Goal: Task Accomplishment & Management: Use online tool/utility

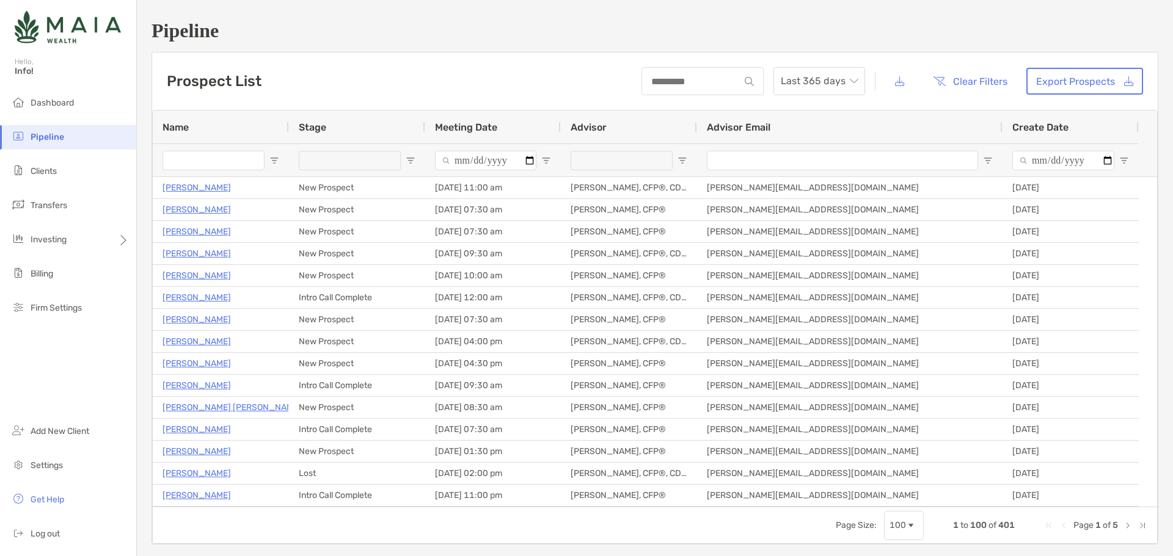
click at [208, 164] on input "Name Filter Input" at bounding box center [213, 161] width 102 height 20
click at [95, 166] on li "Clients" at bounding box center [68, 171] width 136 height 24
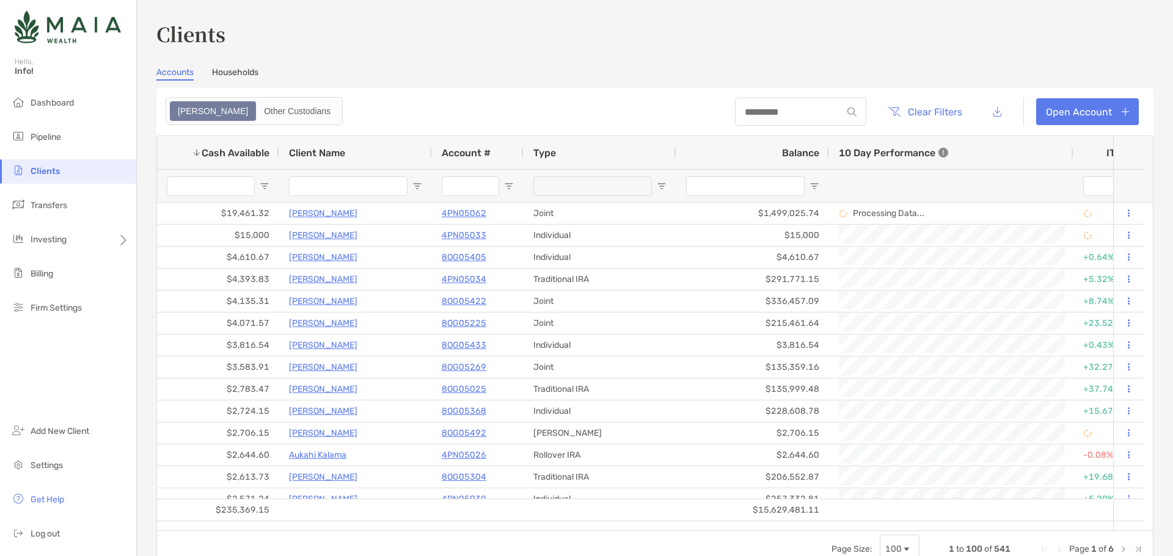
click at [329, 185] on input "Client Name Filter Input" at bounding box center [348, 187] width 118 height 20
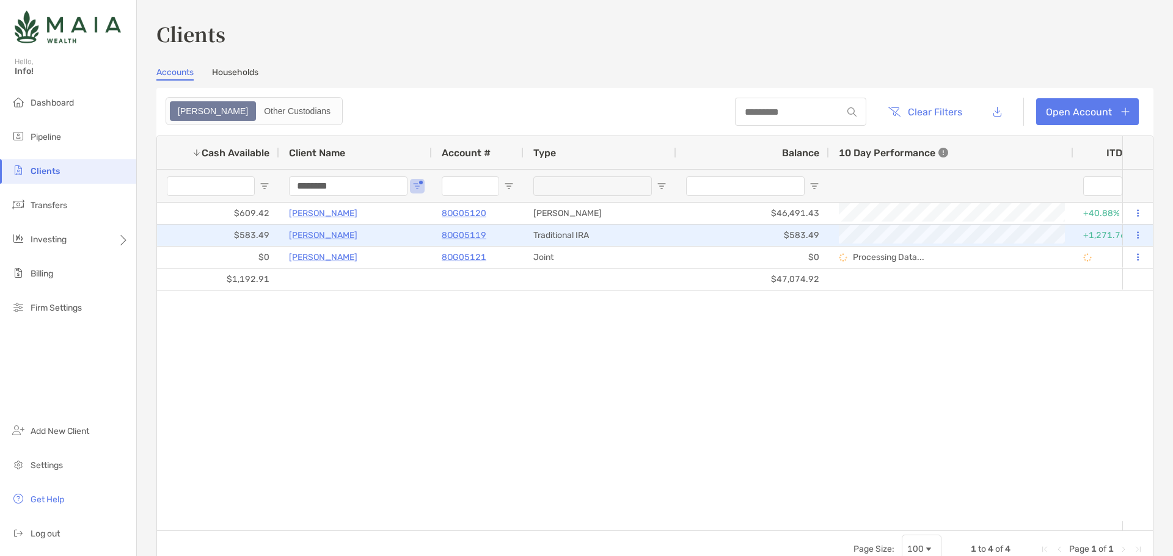
type input "********"
click at [476, 235] on p "8OG05119" at bounding box center [464, 235] width 45 height 15
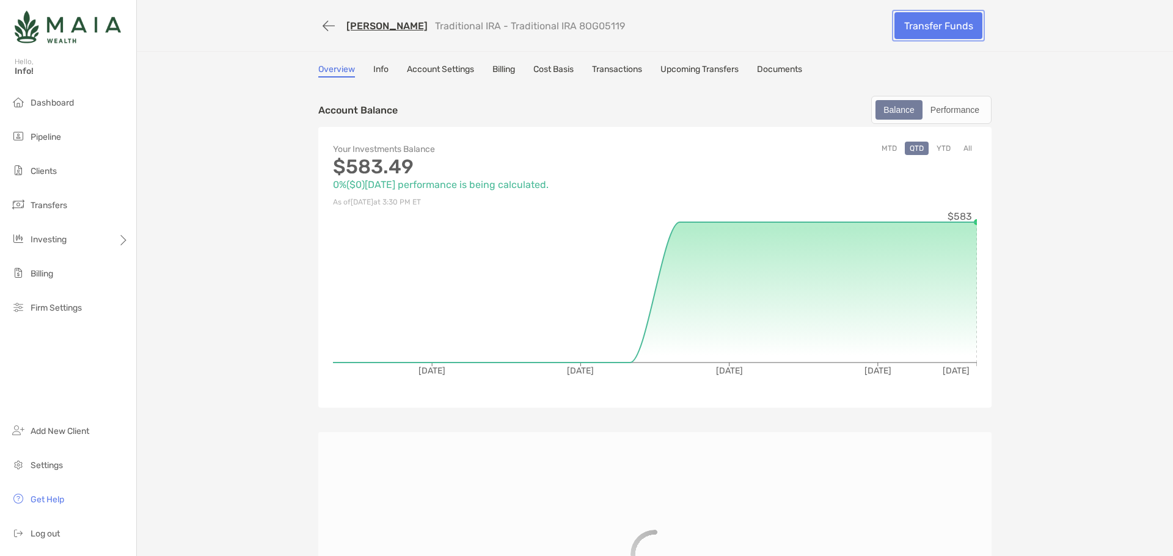
click at [911, 20] on link "Transfer Funds" at bounding box center [938, 25] width 88 height 27
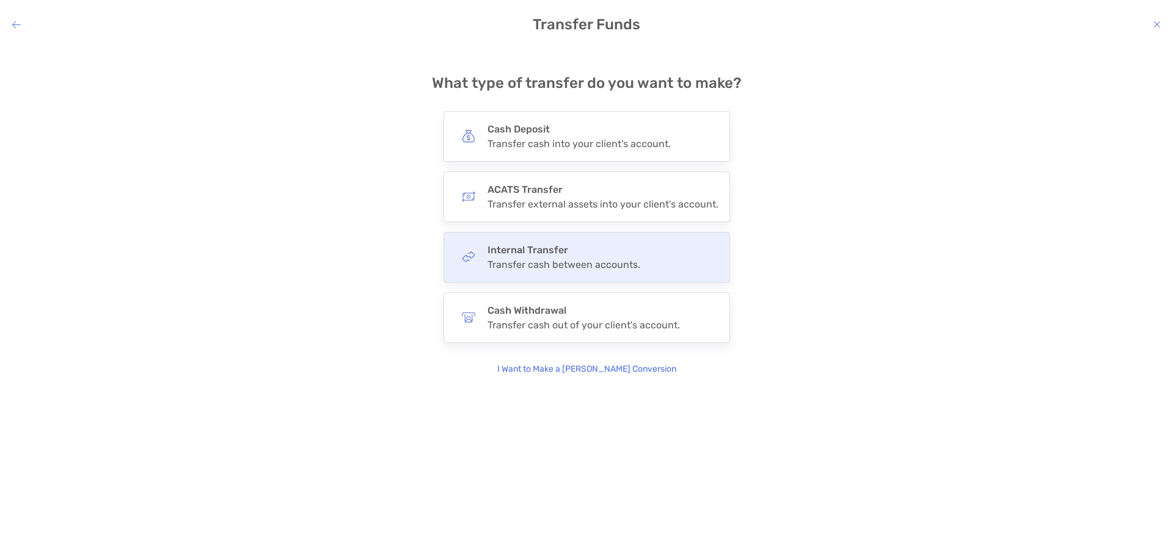
click at [536, 273] on div "Internal Transfer Transfer cash between accounts." at bounding box center [586, 257] width 286 height 51
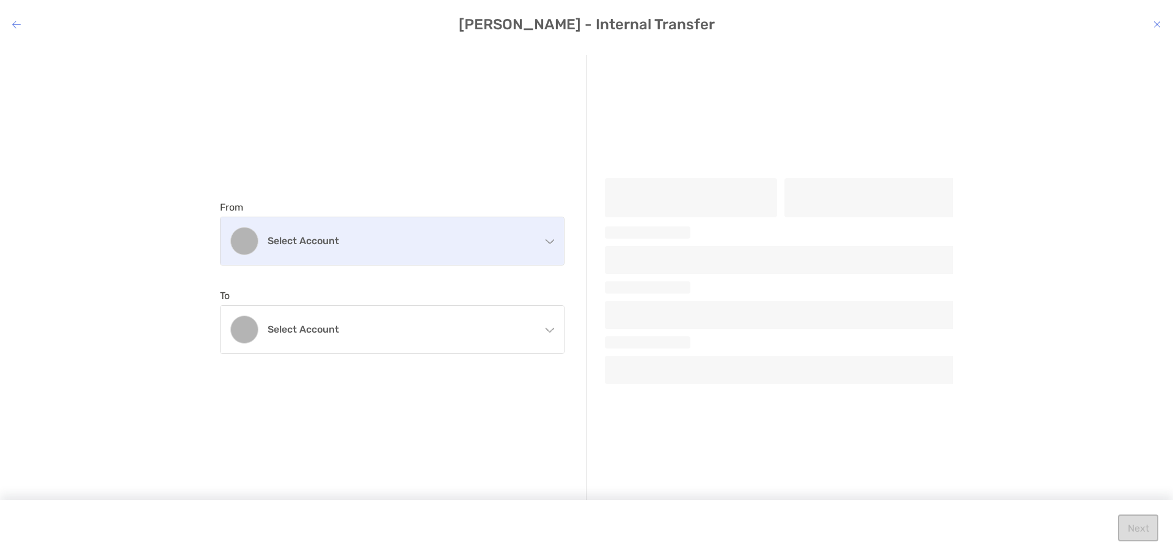
click at [375, 236] on h4 "Select account" at bounding box center [400, 241] width 264 height 12
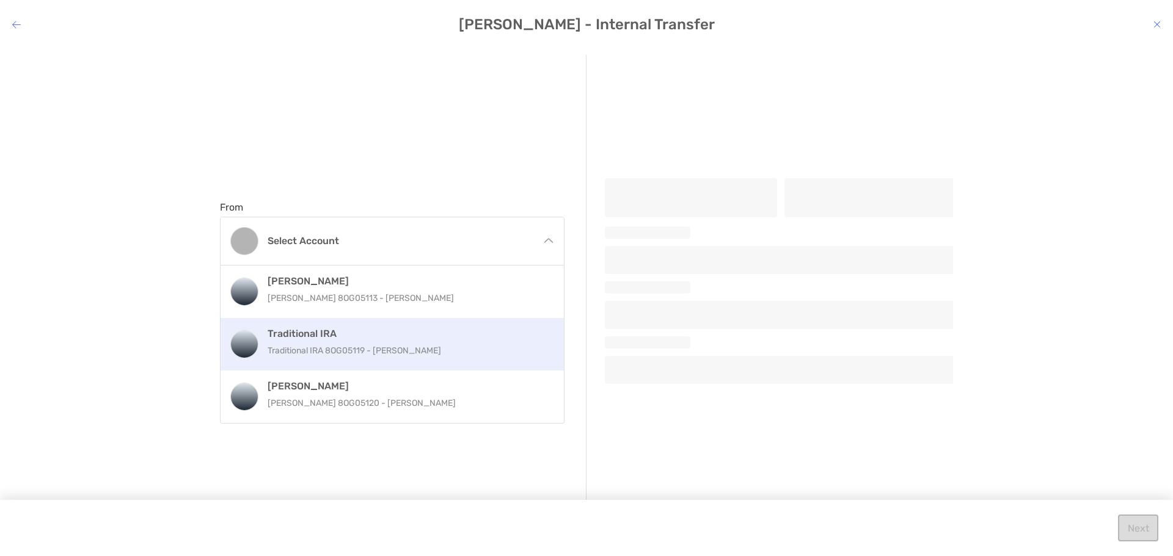
click at [367, 340] on div "Traditional IRA Traditional IRA 8OG05119 - [PERSON_NAME]" at bounding box center [405, 344] width 275 height 33
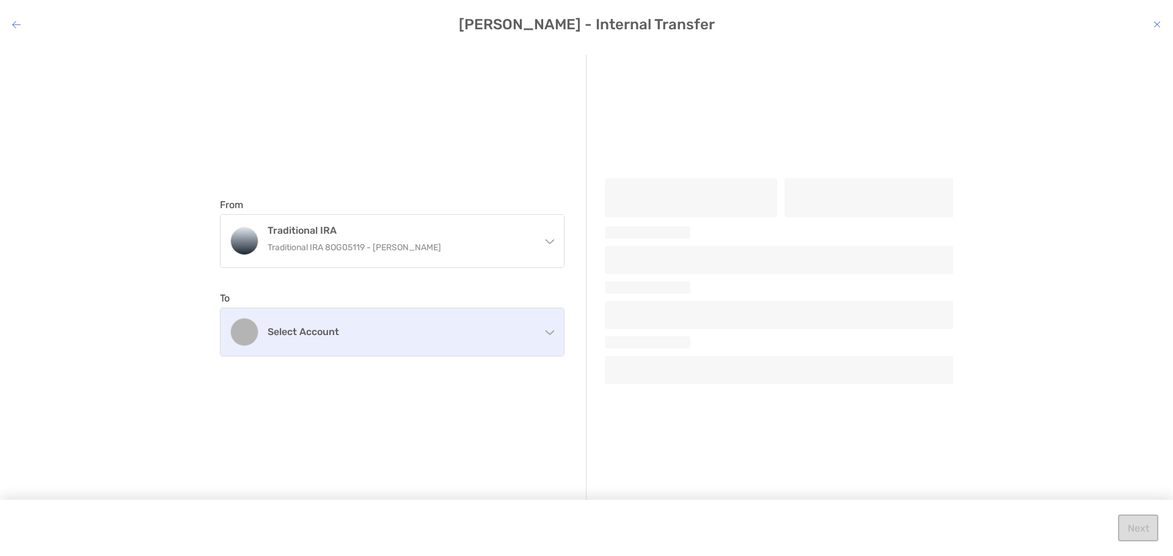
click at [400, 343] on div "Select account" at bounding box center [391, 332] width 343 height 48
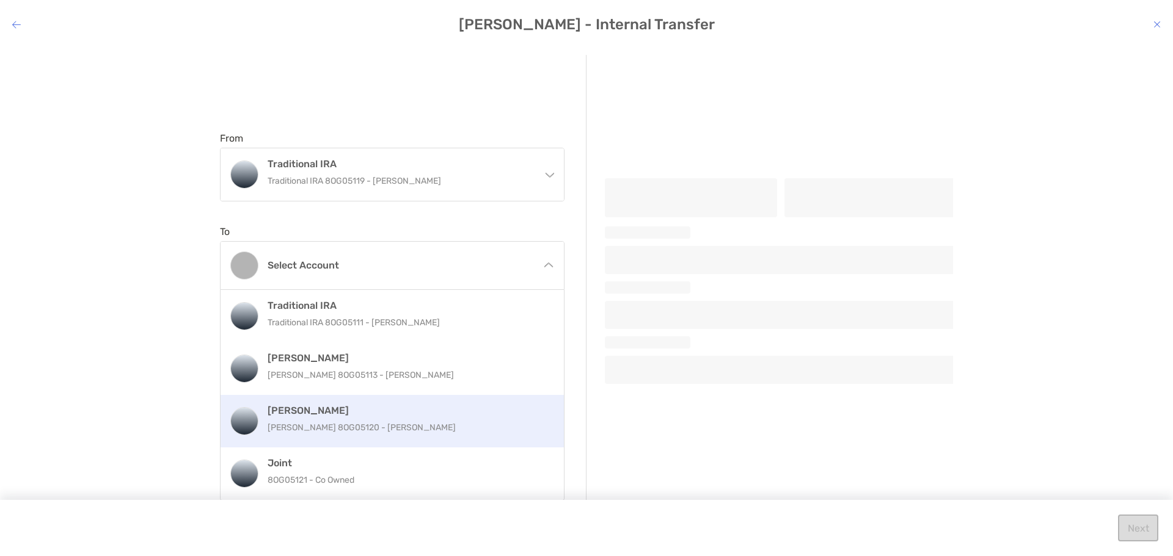
scroll to position [67, 0]
click at [385, 438] on div "[PERSON_NAME] [PERSON_NAME] 8OG05120 - [PERSON_NAME]" at bounding box center [391, 421] width 343 height 53
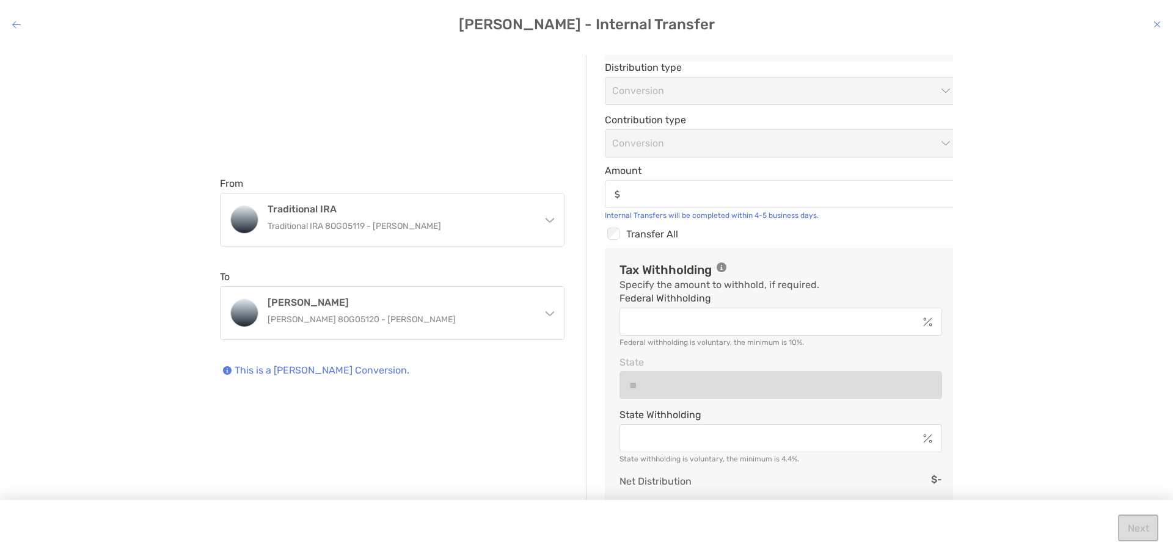
scroll to position [97, 0]
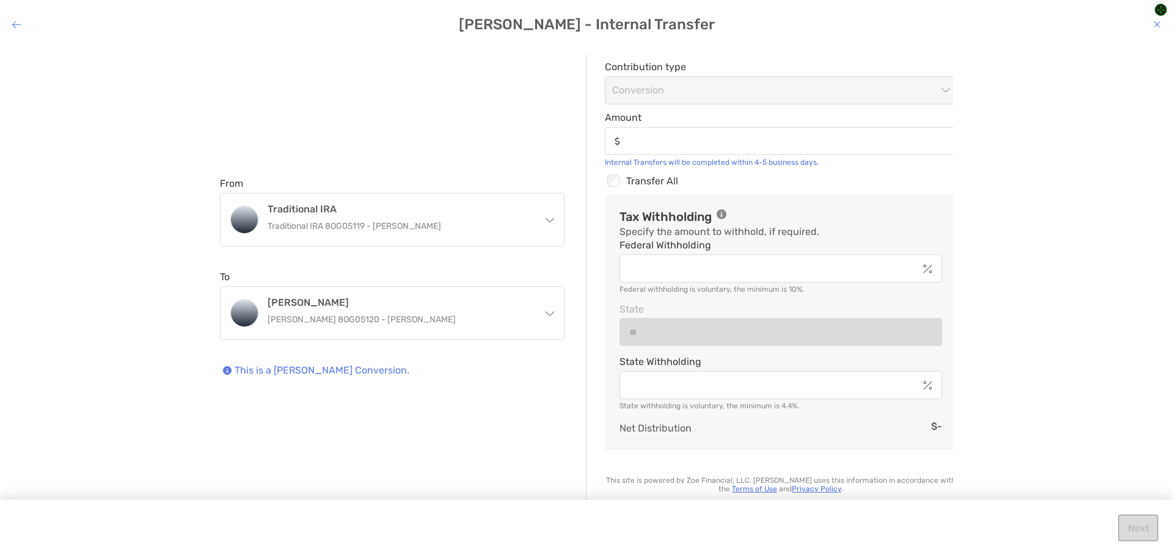
click at [1158, 23] on icon "modal" at bounding box center [1156, 25] width 7 height 10
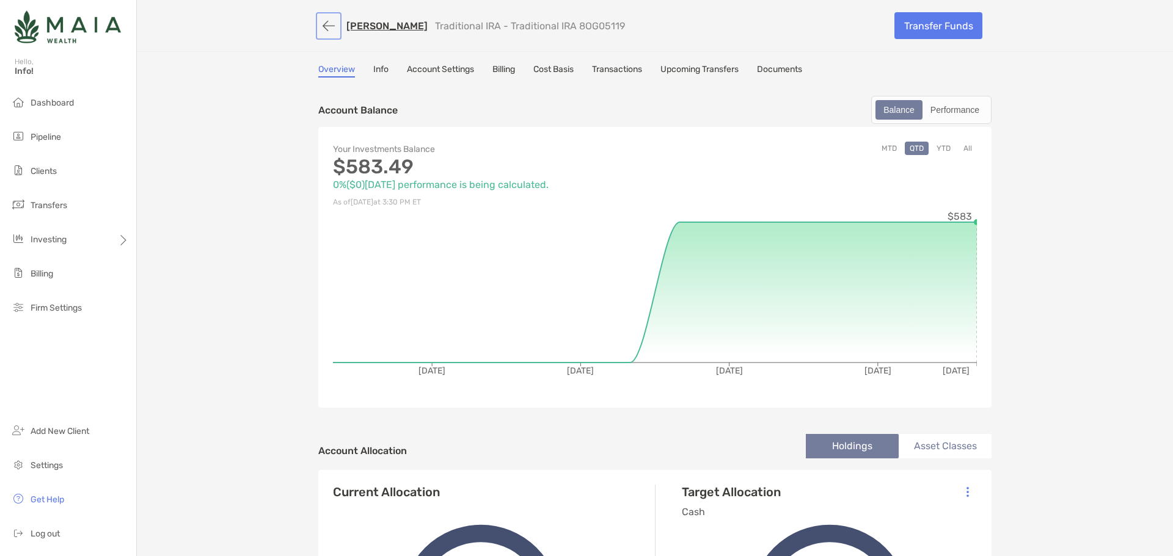
click at [324, 23] on button "button" at bounding box center [328, 26] width 21 height 23
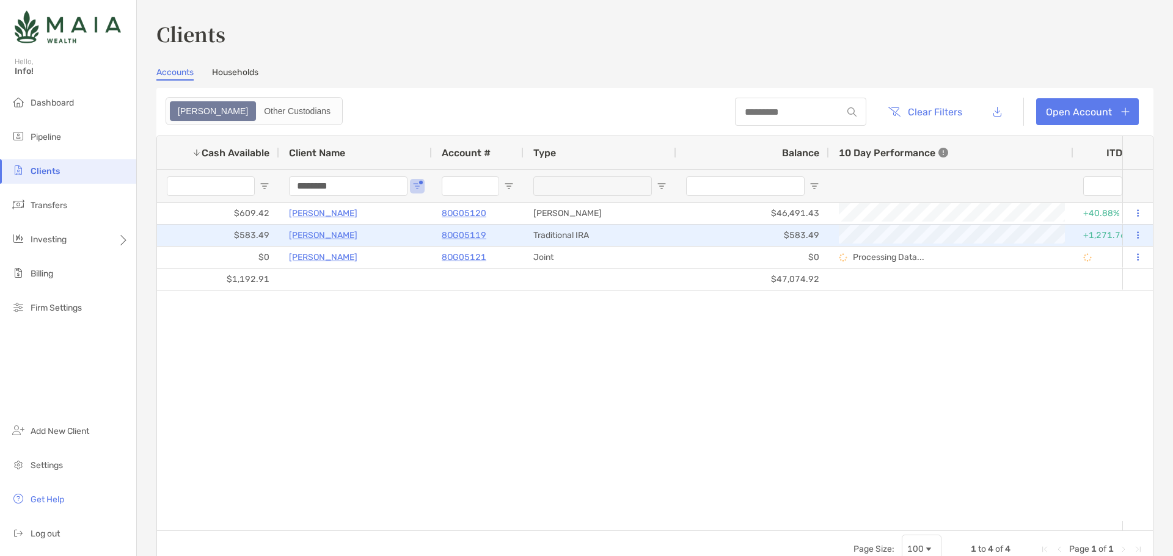
click at [463, 235] on p "8OG05119" at bounding box center [464, 235] width 45 height 15
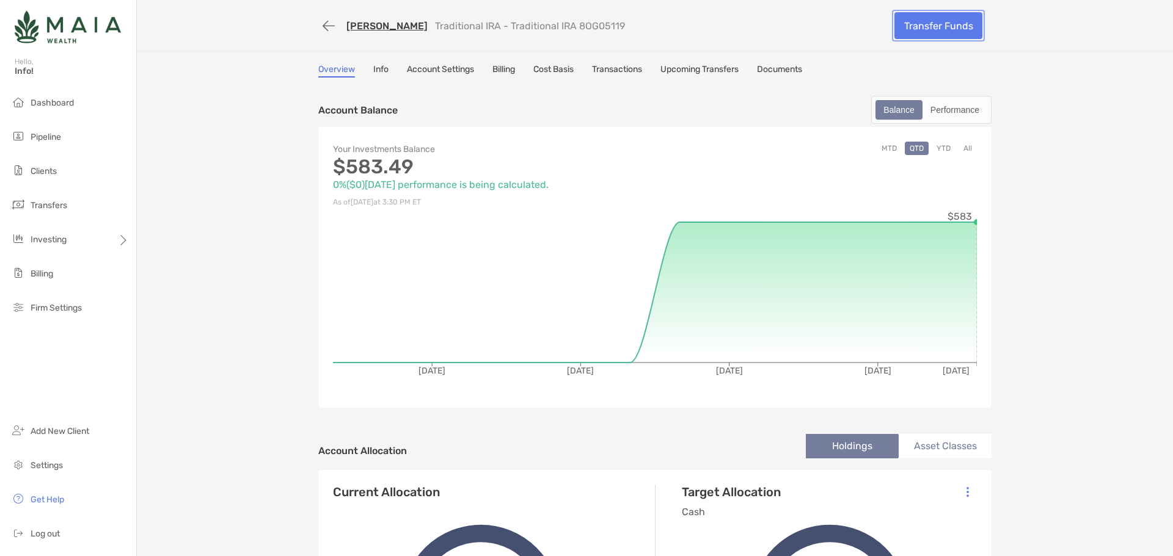
click at [948, 31] on link "Transfer Funds" at bounding box center [938, 25] width 88 height 27
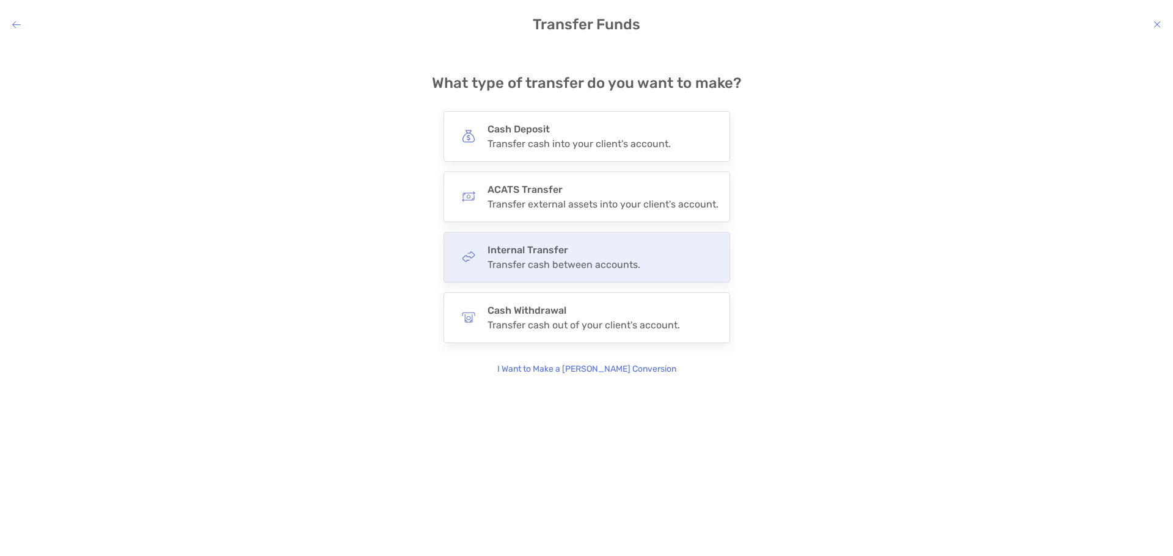
click at [591, 264] on div "Transfer cash between accounts." at bounding box center [563, 265] width 153 height 12
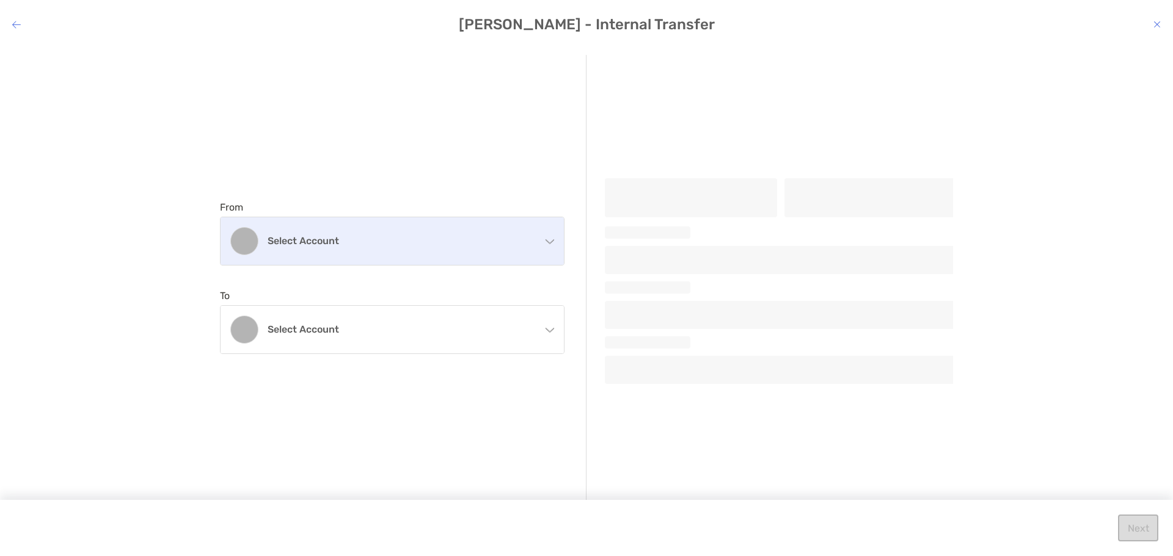
click at [496, 256] on div "Select account" at bounding box center [391, 241] width 343 height 48
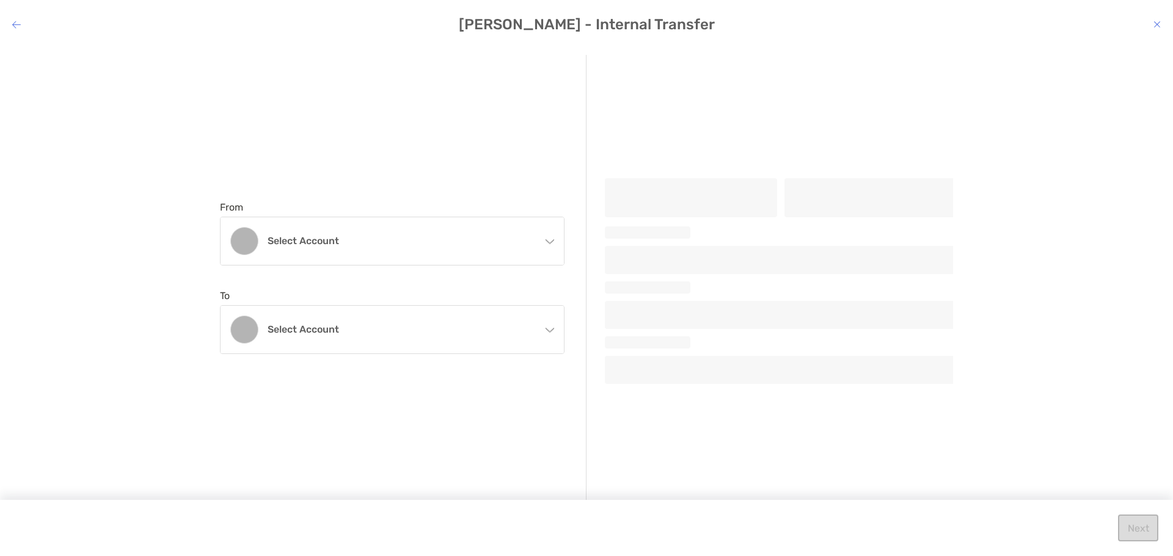
click at [1157, 24] on icon "modal" at bounding box center [1156, 25] width 7 height 10
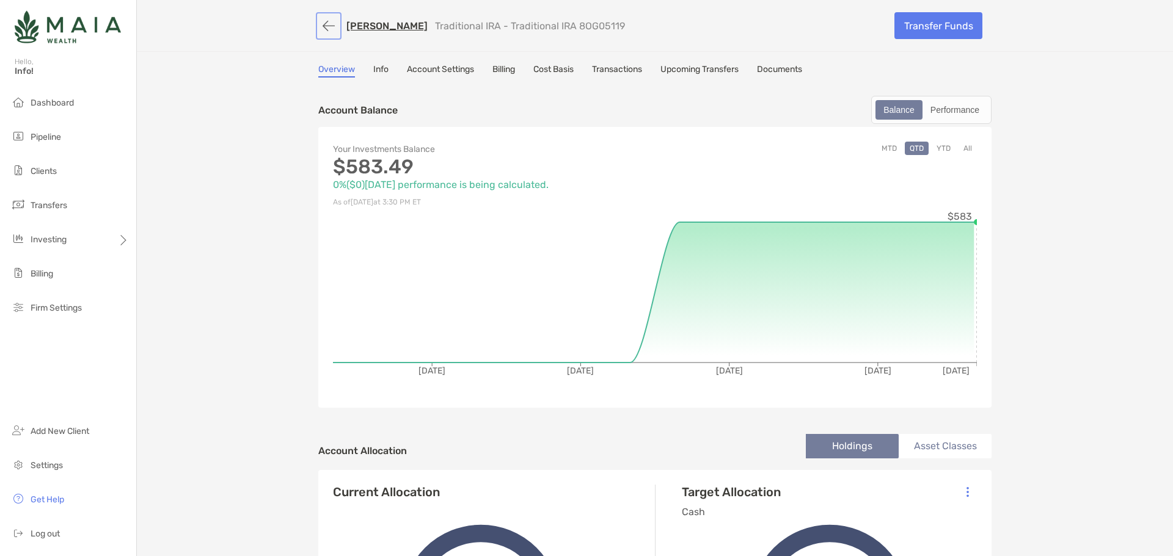
click at [318, 25] on button "button" at bounding box center [328, 26] width 21 height 23
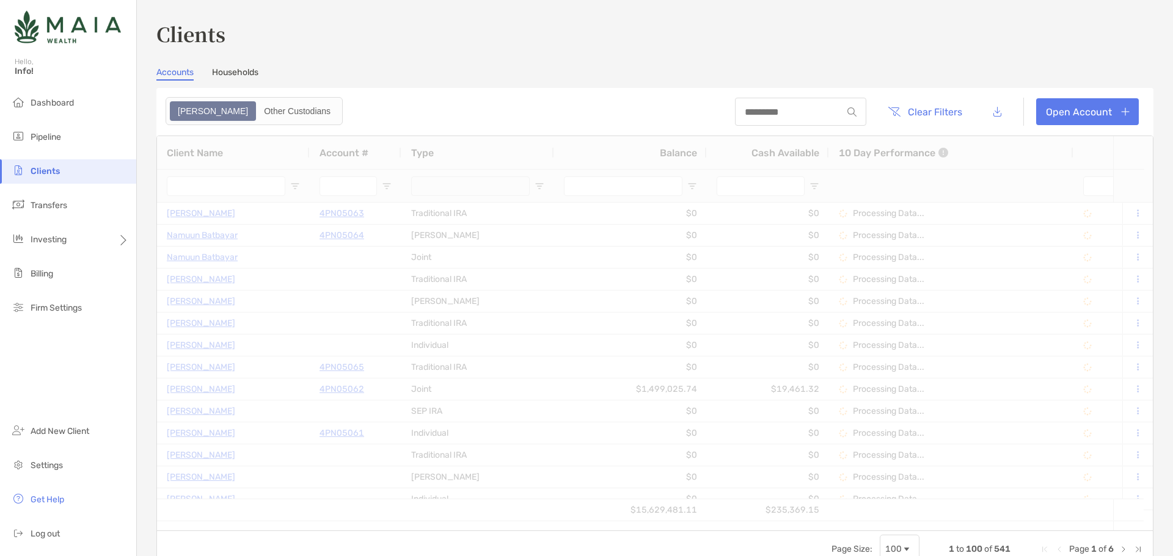
type input "********"
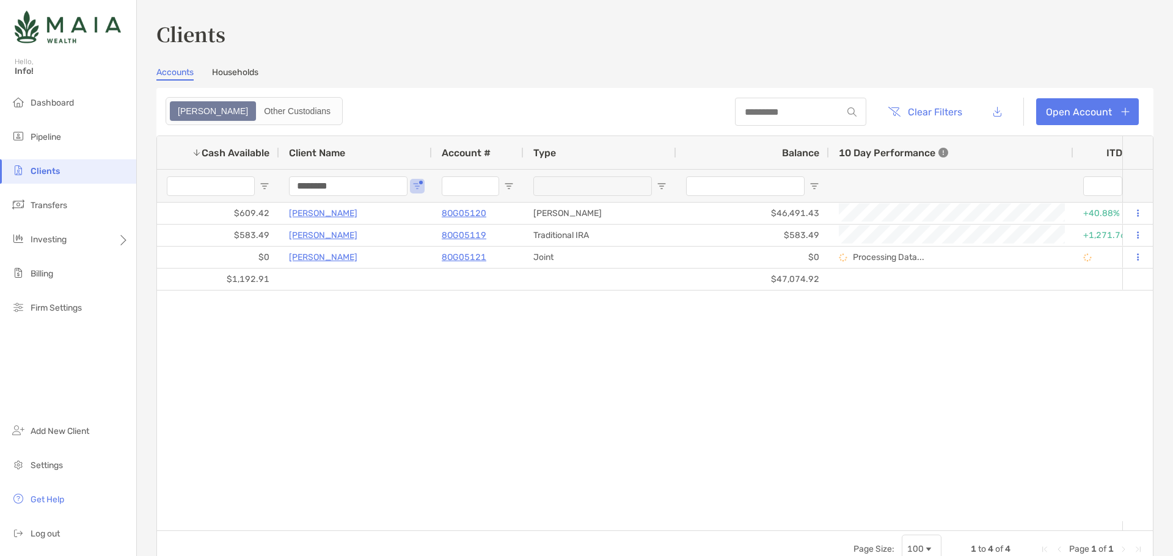
click at [330, 186] on input "********" at bounding box center [348, 187] width 118 height 20
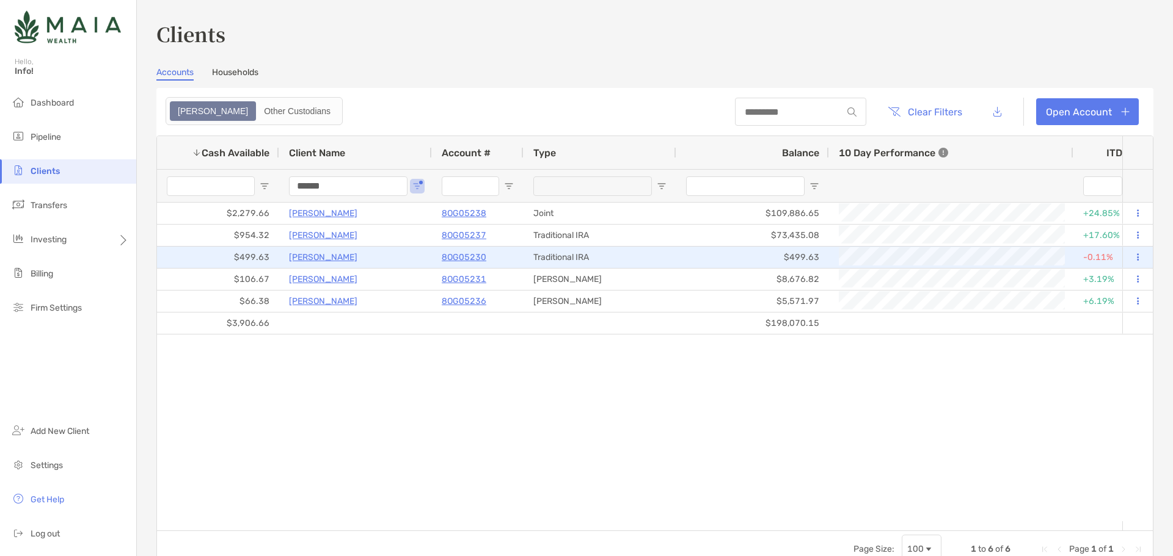
type input "******"
click at [475, 258] on p "8OG05230" at bounding box center [464, 257] width 45 height 15
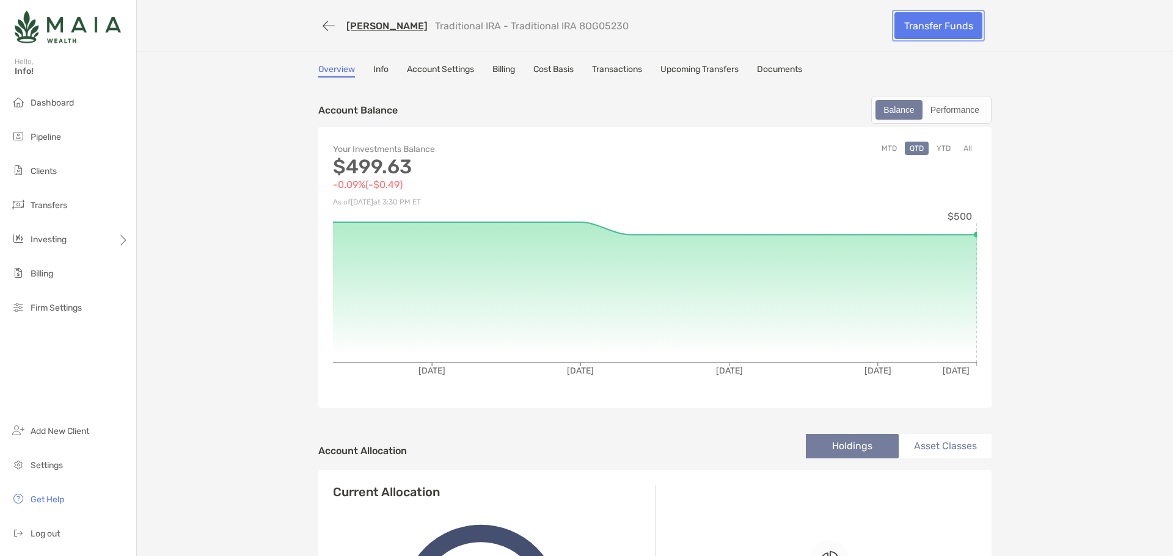
click at [938, 29] on link "Transfer Funds" at bounding box center [938, 25] width 88 height 27
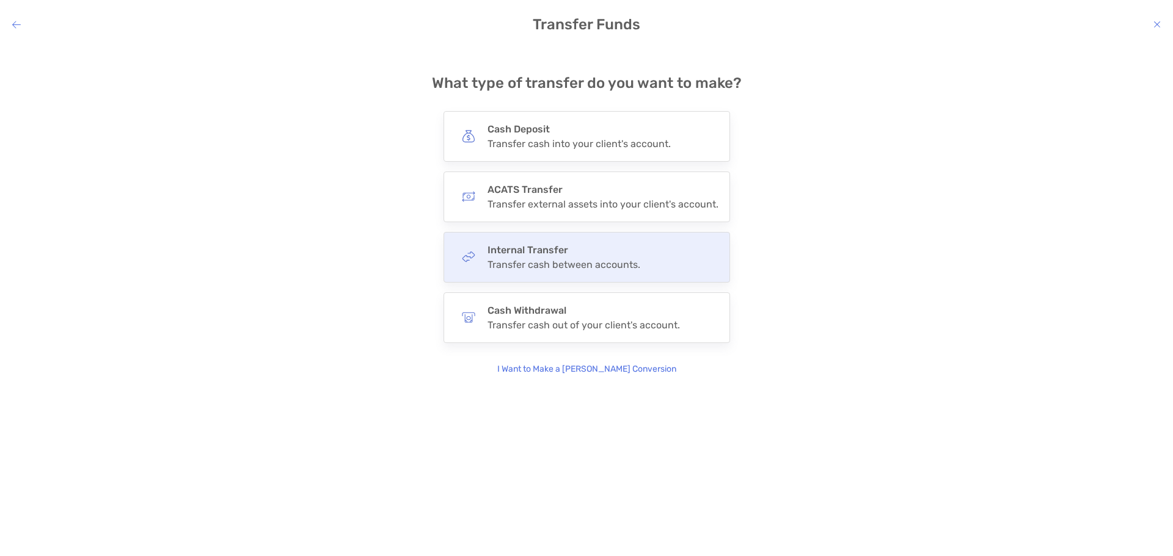
click at [565, 278] on div "Internal Transfer Transfer cash between accounts." at bounding box center [586, 257] width 286 height 51
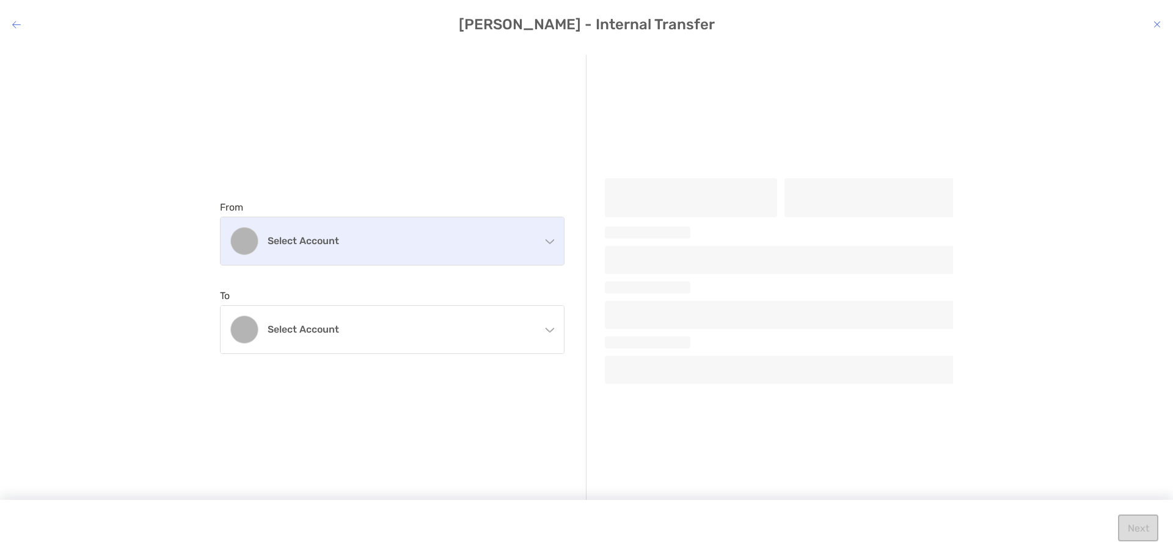
click at [374, 244] on h4 "Select account" at bounding box center [400, 241] width 264 height 12
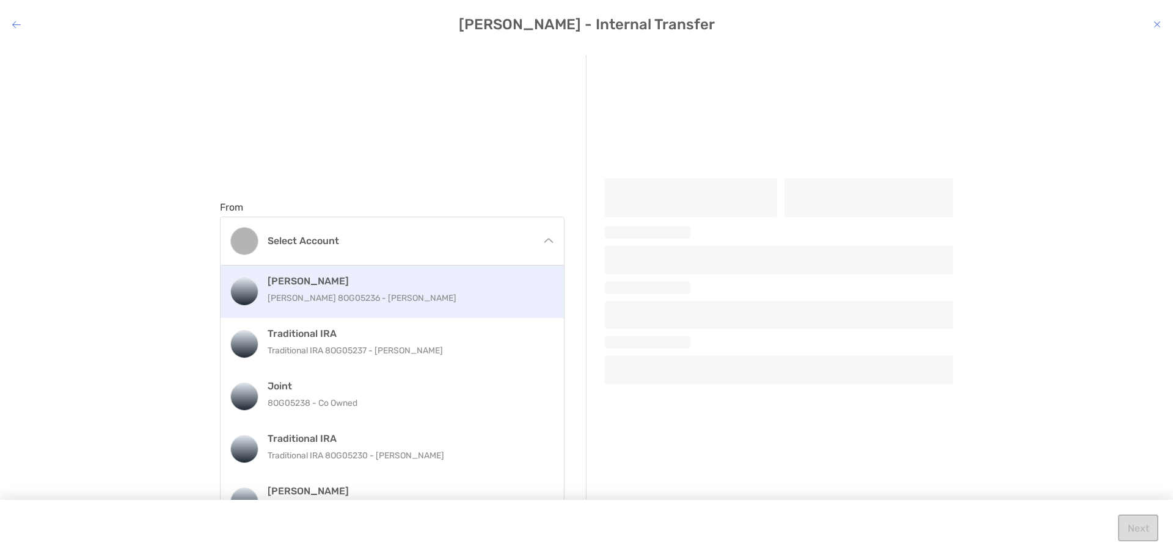
scroll to position [25, 0]
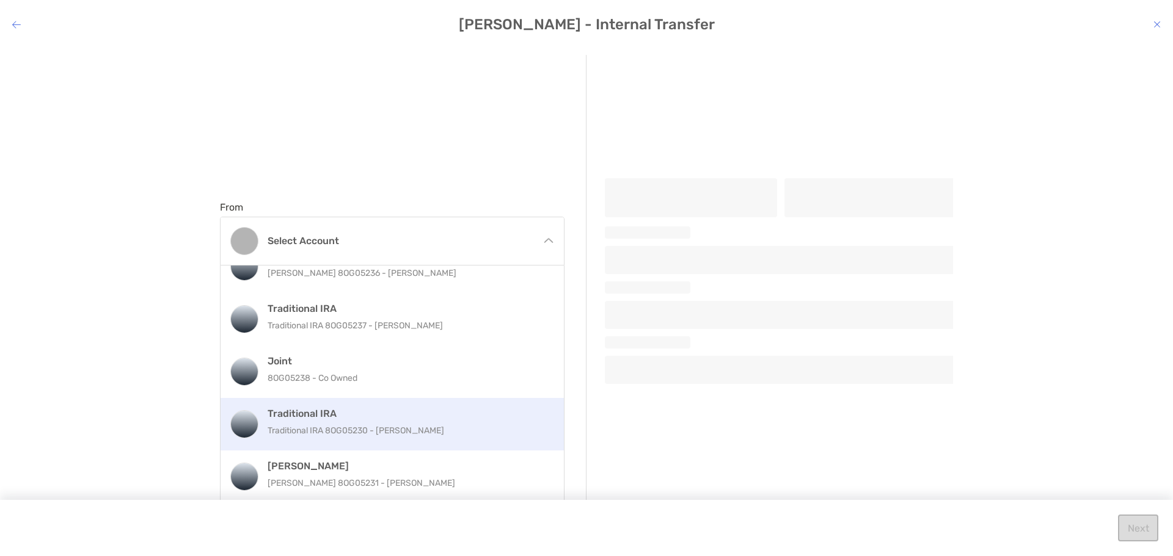
click at [371, 423] on p "Traditional IRA 8OG05230 - [PERSON_NAME]" at bounding box center [405, 430] width 275 height 15
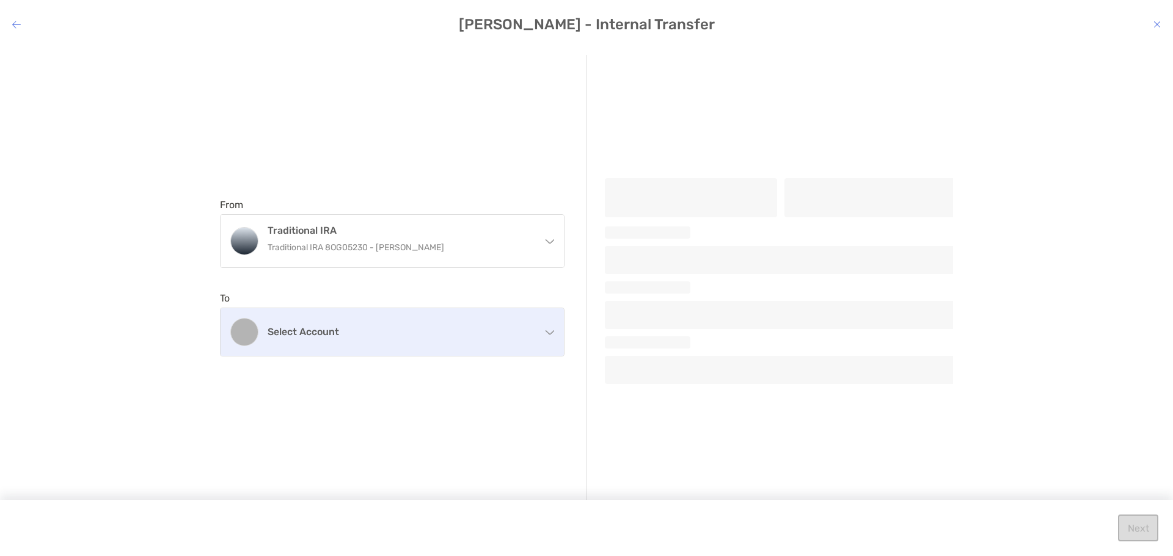
click at [367, 319] on div "Select account" at bounding box center [391, 332] width 343 height 48
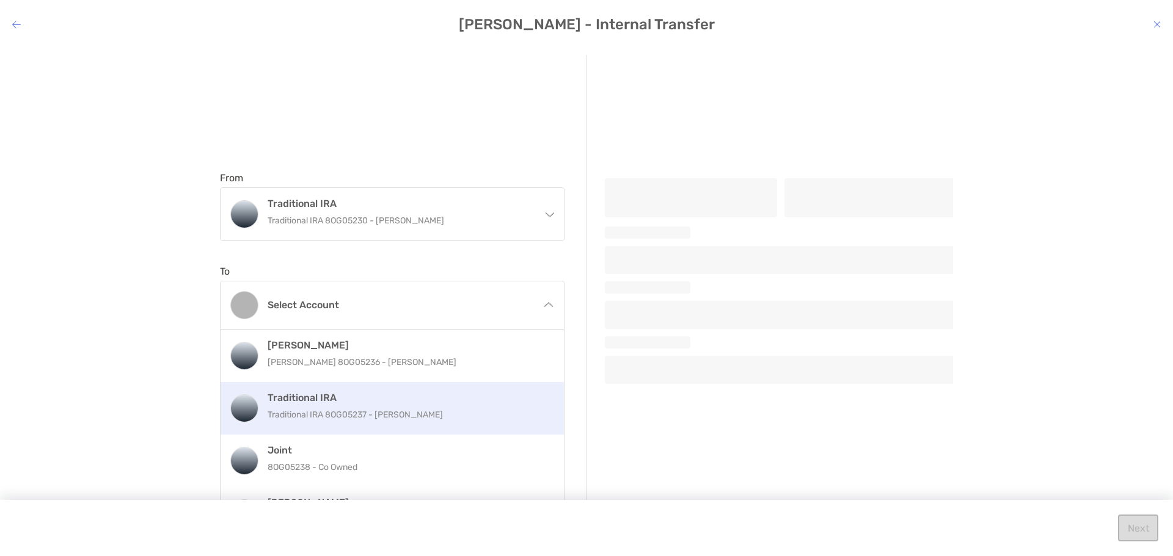
scroll to position [67, 0]
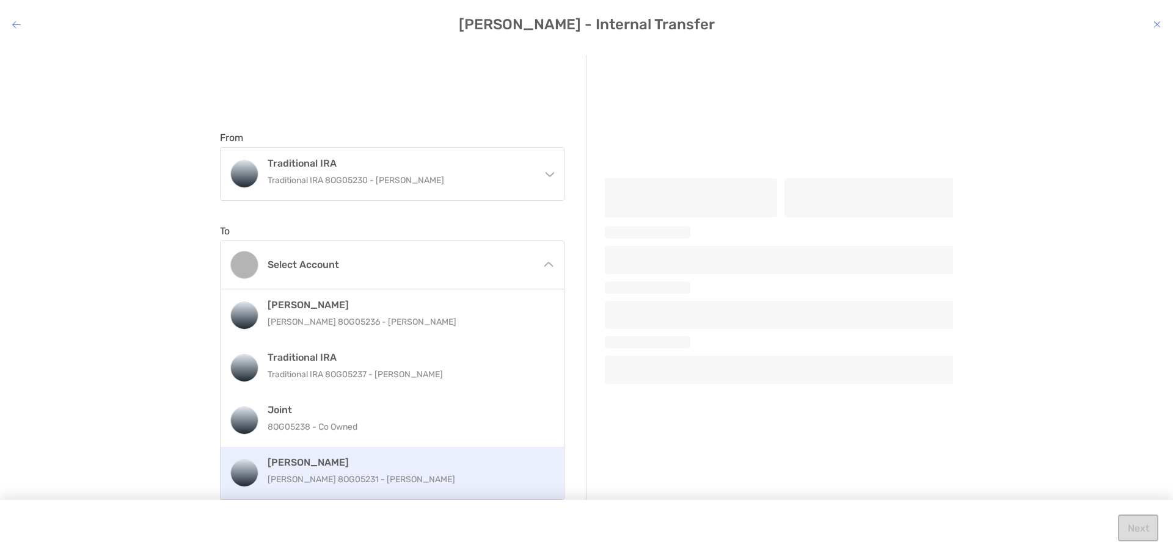
click at [406, 481] on p "[PERSON_NAME] 8OG05231 - [PERSON_NAME]" at bounding box center [405, 479] width 275 height 15
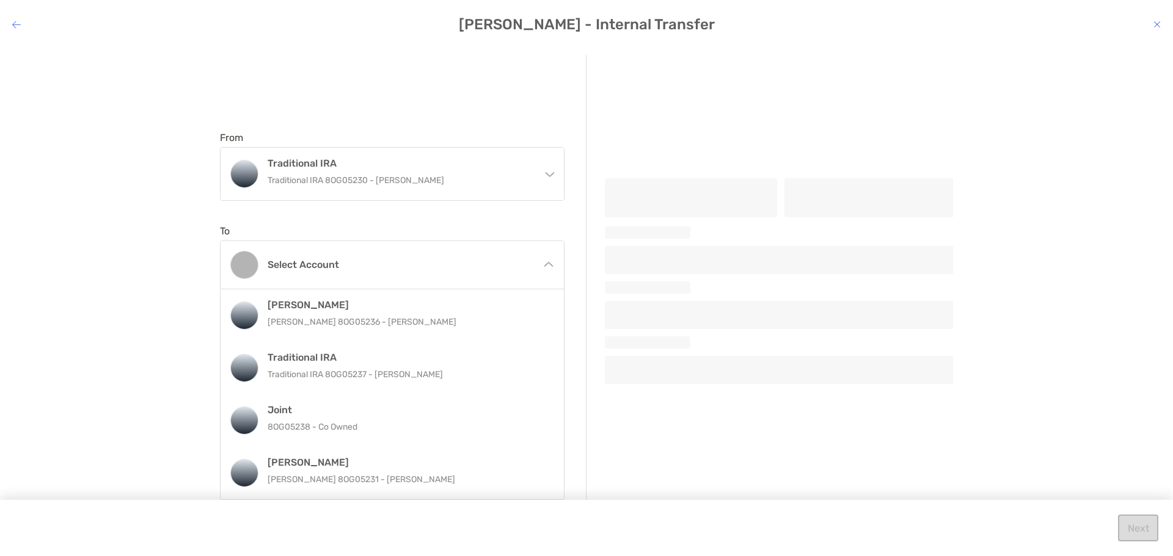
scroll to position [0, 0]
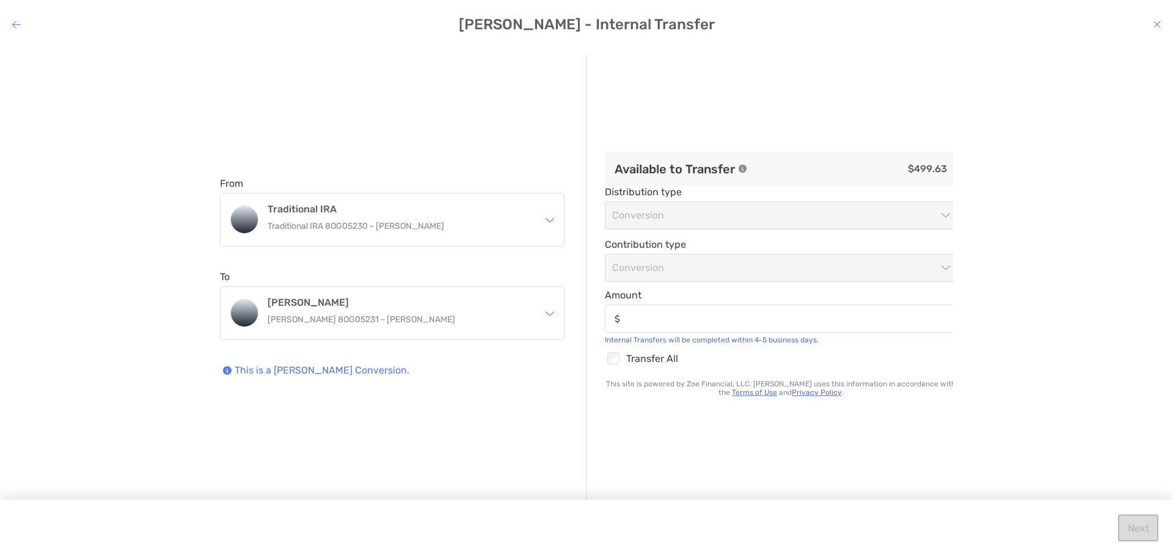
click at [619, 360] on div "modal" at bounding box center [613, 359] width 16 height 16
type input "******"
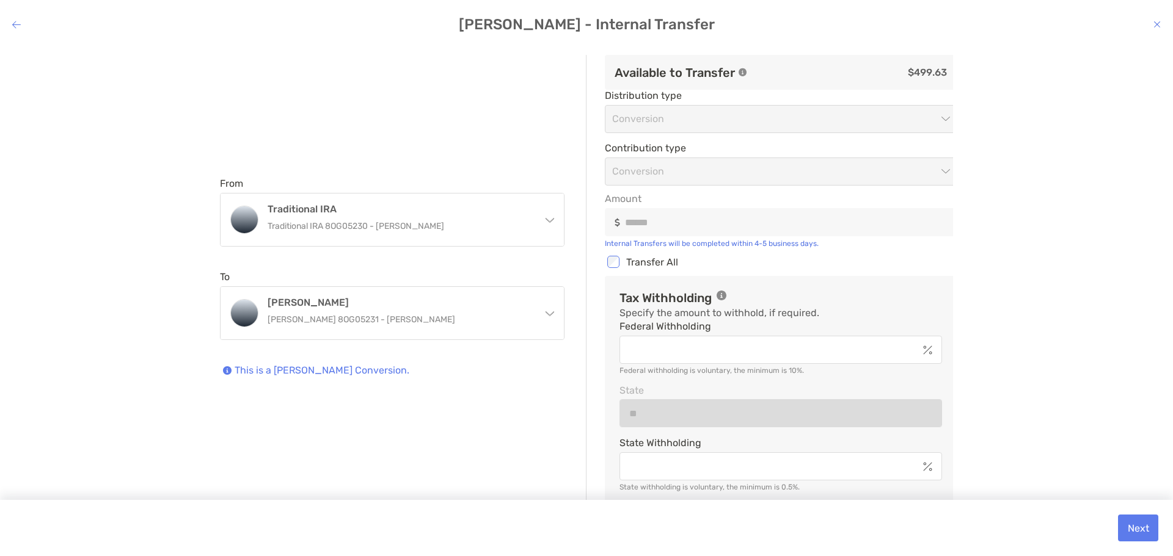
scroll to position [81, 0]
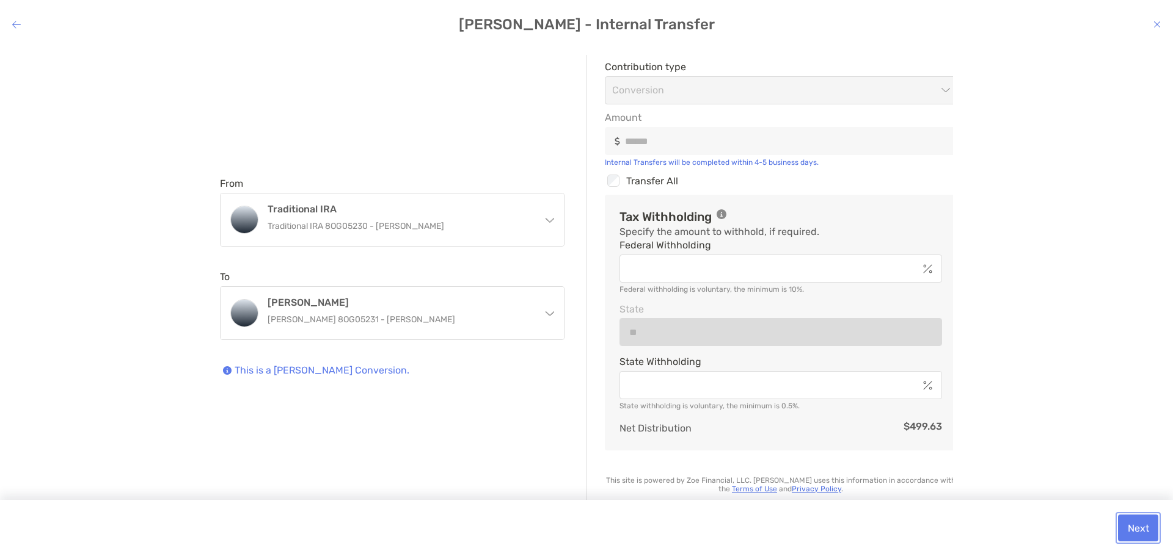
click at [1127, 539] on button "Next" at bounding box center [1138, 528] width 40 height 27
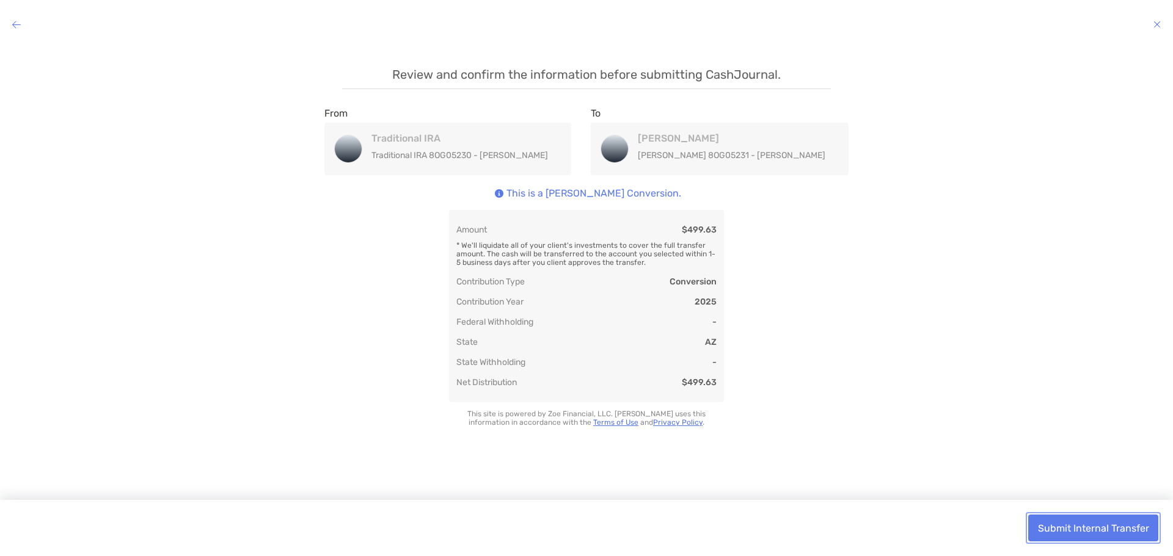
click at [1129, 526] on button "Submit Internal Transfer" at bounding box center [1093, 528] width 130 height 27
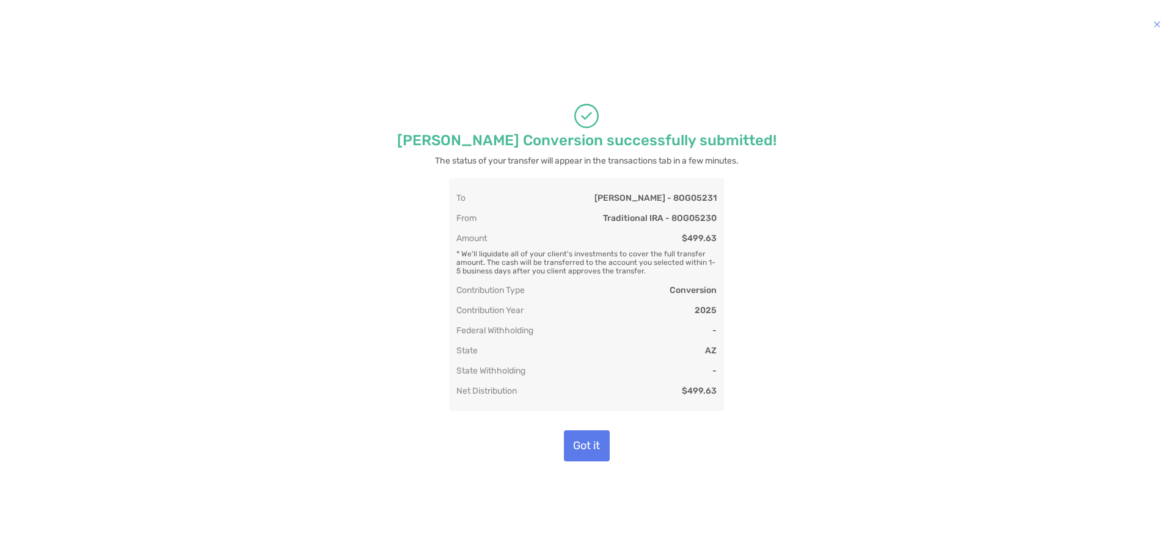
click at [598, 426] on div "[PERSON_NAME] Conversion successfully submitted! The status of your transfer wi…" at bounding box center [586, 282] width 489 height 455
click at [592, 443] on button "Got it" at bounding box center [587, 446] width 46 height 31
